Goal: Obtain resource: Obtain resource

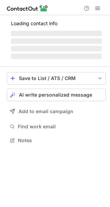
scroll to position [145, 110]
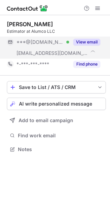
click at [85, 39] on button "View email" at bounding box center [87, 42] width 27 height 7
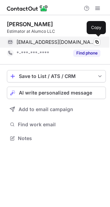
scroll to position [134, 110]
click at [96, 42] on span at bounding box center [98, 42] width 6 height 6
